Goal: Task Accomplishment & Management: Complete application form

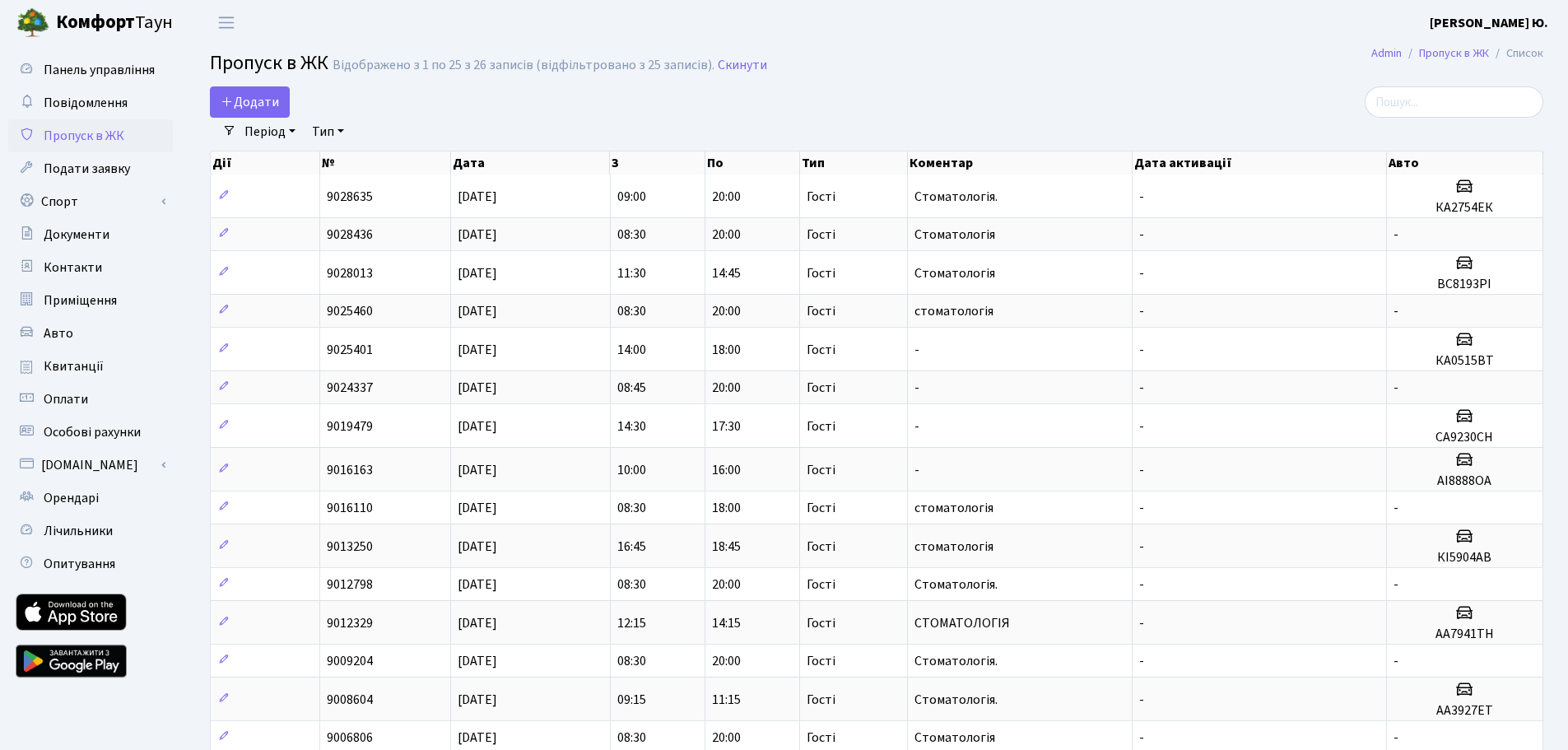
select select "25"
click at [266, 103] on span "Додати" at bounding box center [250, 102] width 58 height 18
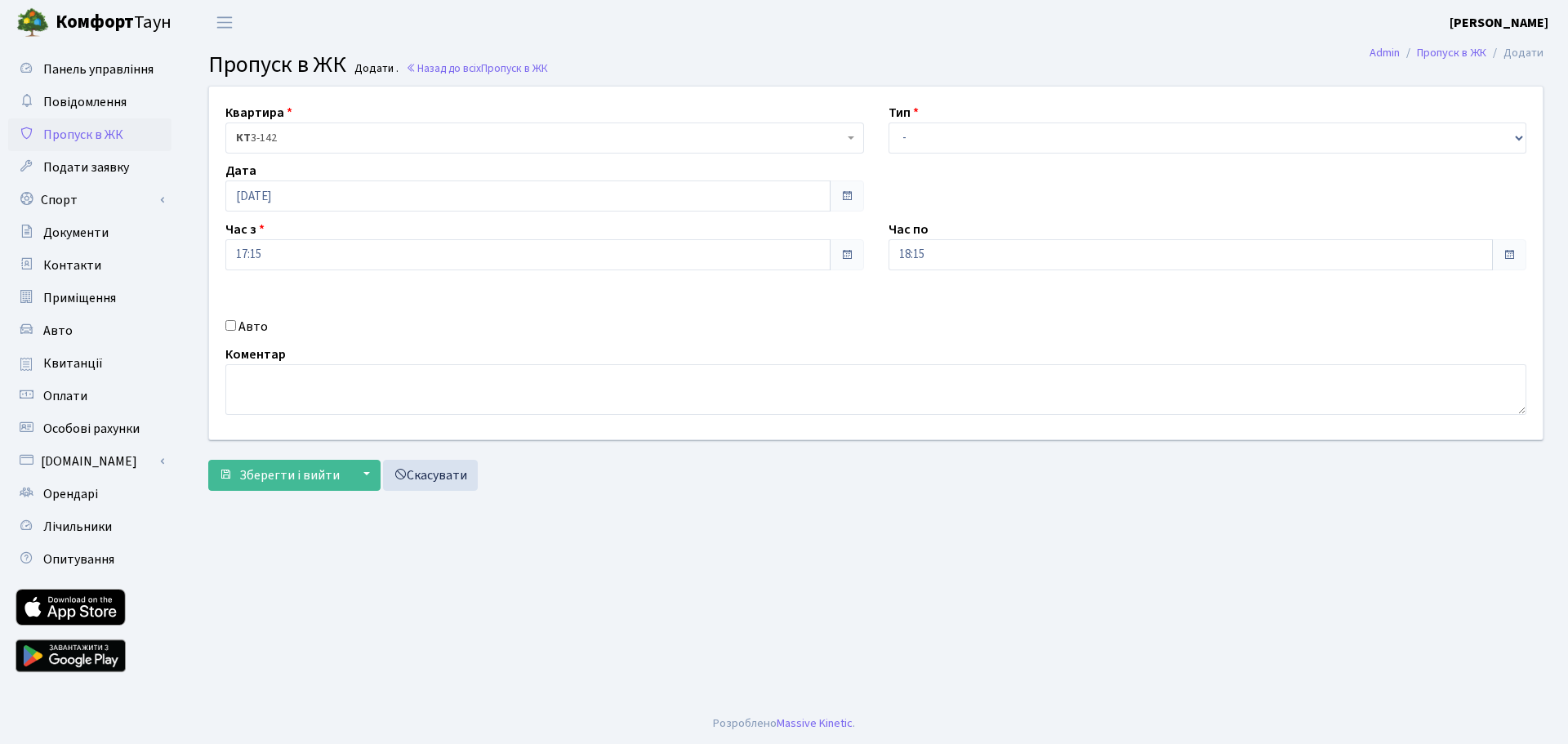
click at [232, 323] on input "Авто" at bounding box center [230, 325] width 10 height 10
checkbox input "true"
paste input "Аа4339тх"
click at [911, 314] on input "Аа4339тх" at bounding box center [1208, 312] width 638 height 31
click at [951, 314] on input "АА4339тх" at bounding box center [1208, 312] width 638 height 31
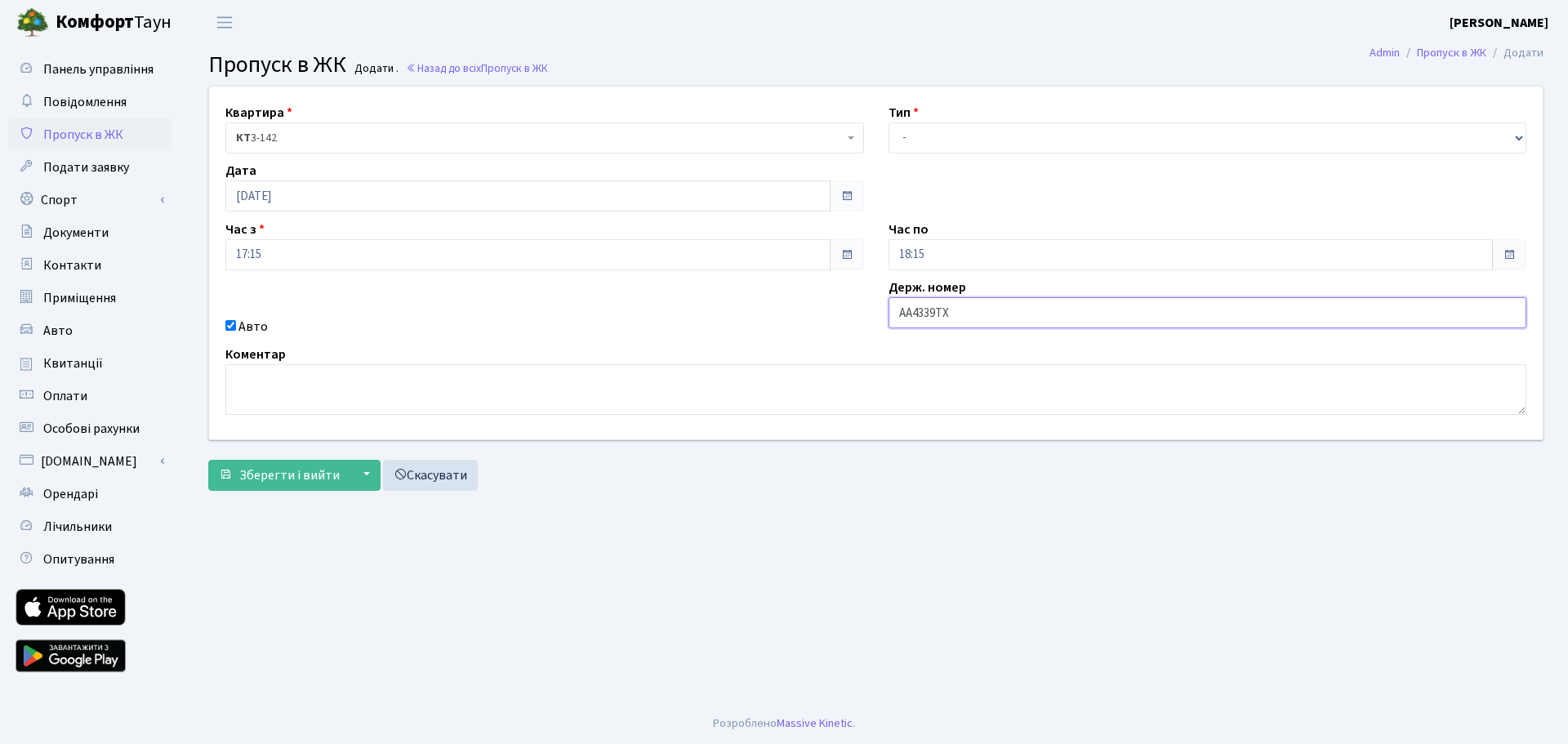
type input "АА4339ТХ"
click at [928, 138] on select "- Доставка Таксі Гості Сервіс" at bounding box center [1208, 138] width 638 height 31
select select "3"
click at [888, 123] on select "- Доставка Таксі Гості Сервіс" at bounding box center [1208, 138] width 638 height 31
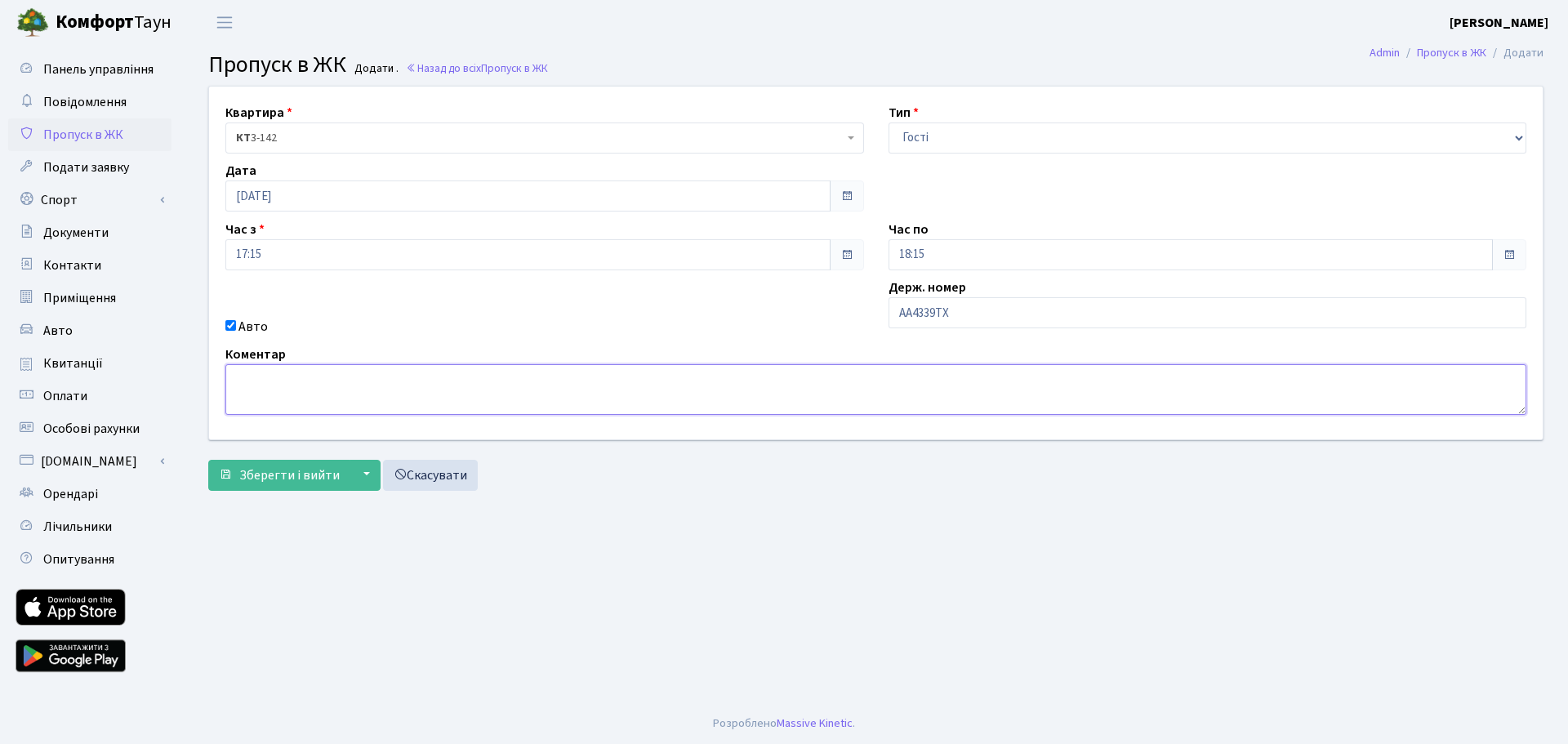
click at [316, 401] on textarea at bounding box center [875, 389] width 1300 height 51
type textarea "Стоматологія"
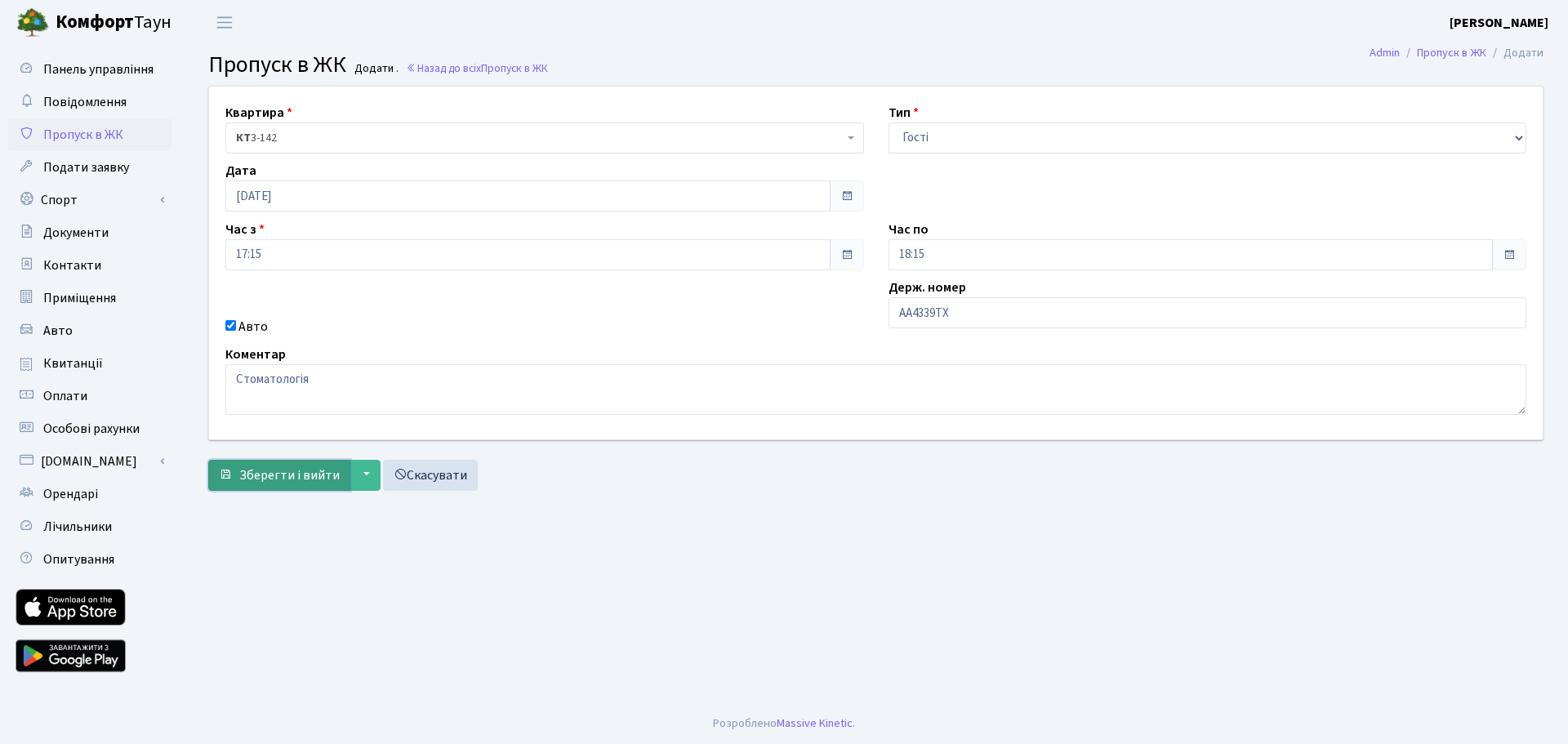
click at [265, 471] on span "Зберегти і вийти" at bounding box center [289, 474] width 100 height 18
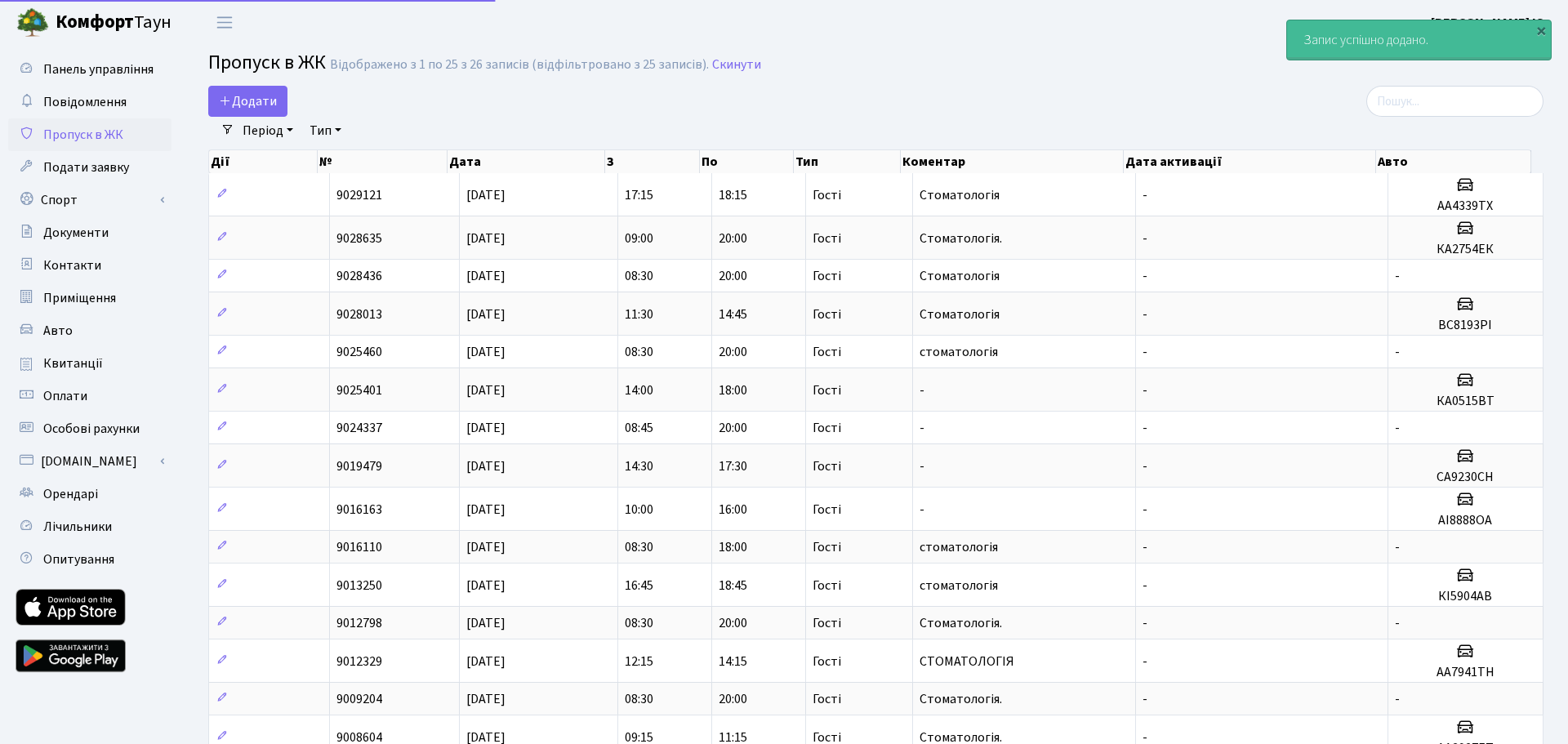
select select "25"
